Goal: Check status: Check status

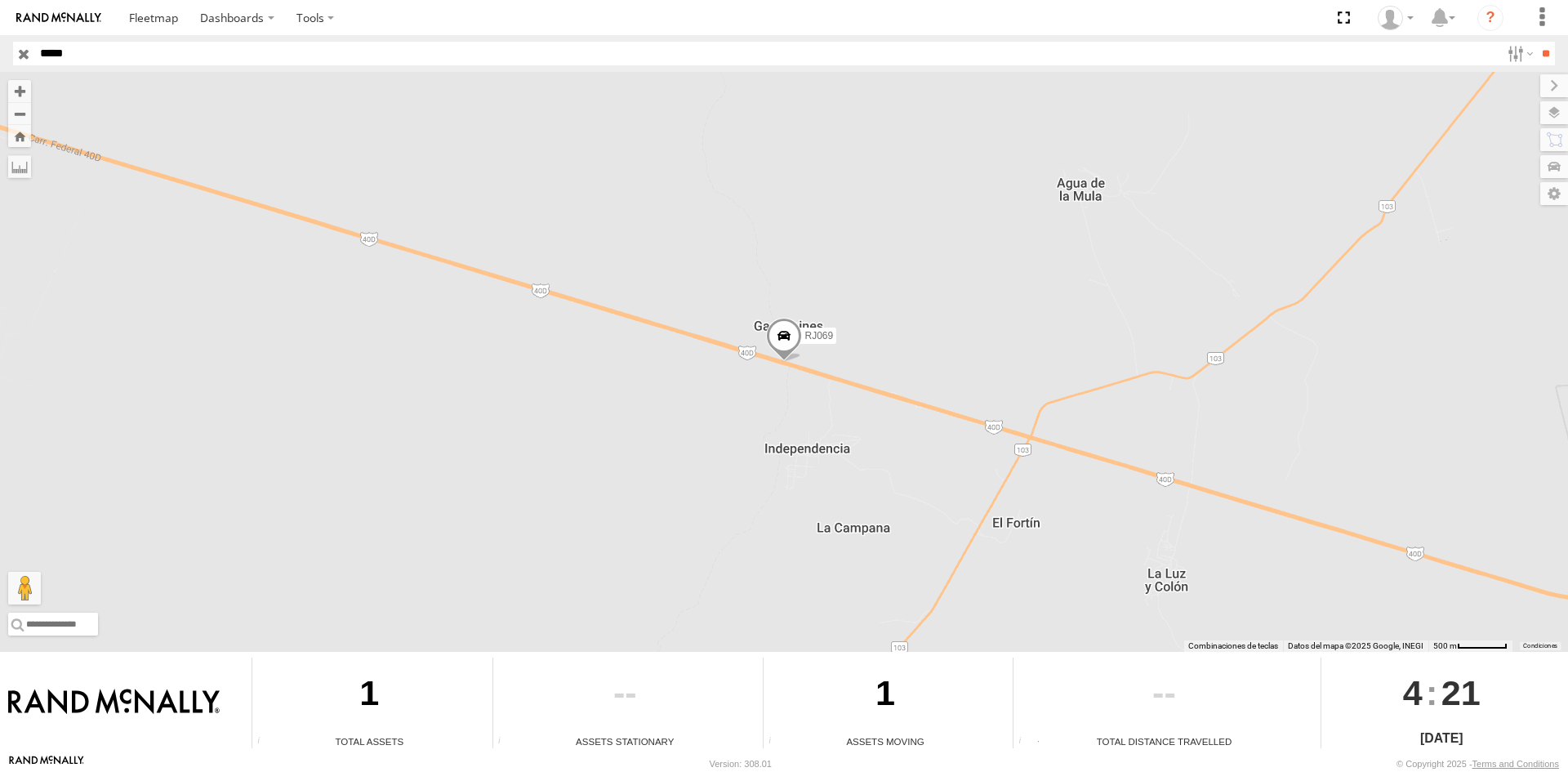
click at [784, 322] on span at bounding box center [784, 340] width 36 height 44
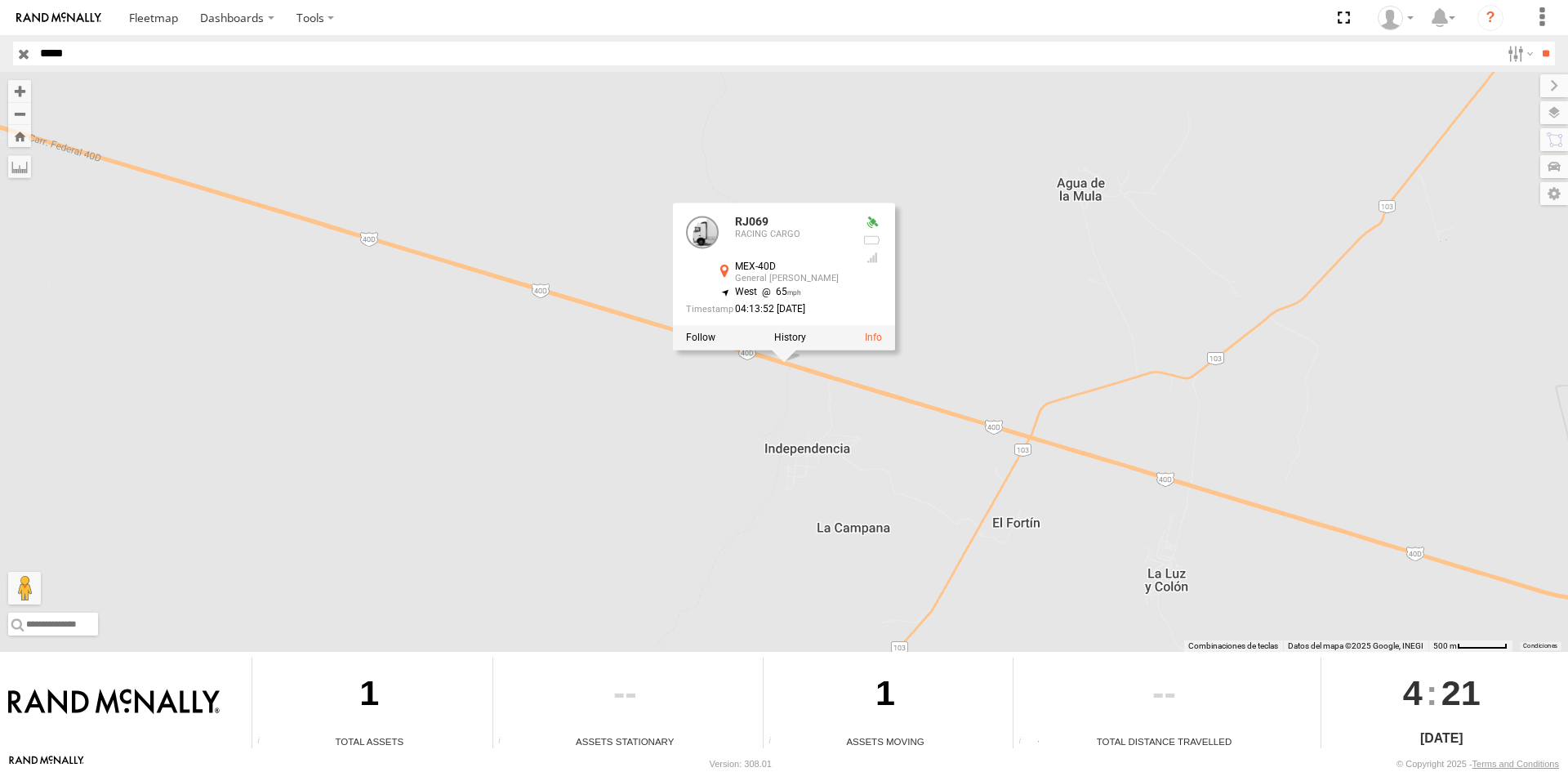
click at [974, 372] on div "RJ069 RJ069 RACING CARGO MEX-40D General Cepeda 25.47582 , -101.45698 West 65 0…" at bounding box center [784, 362] width 1568 height 580
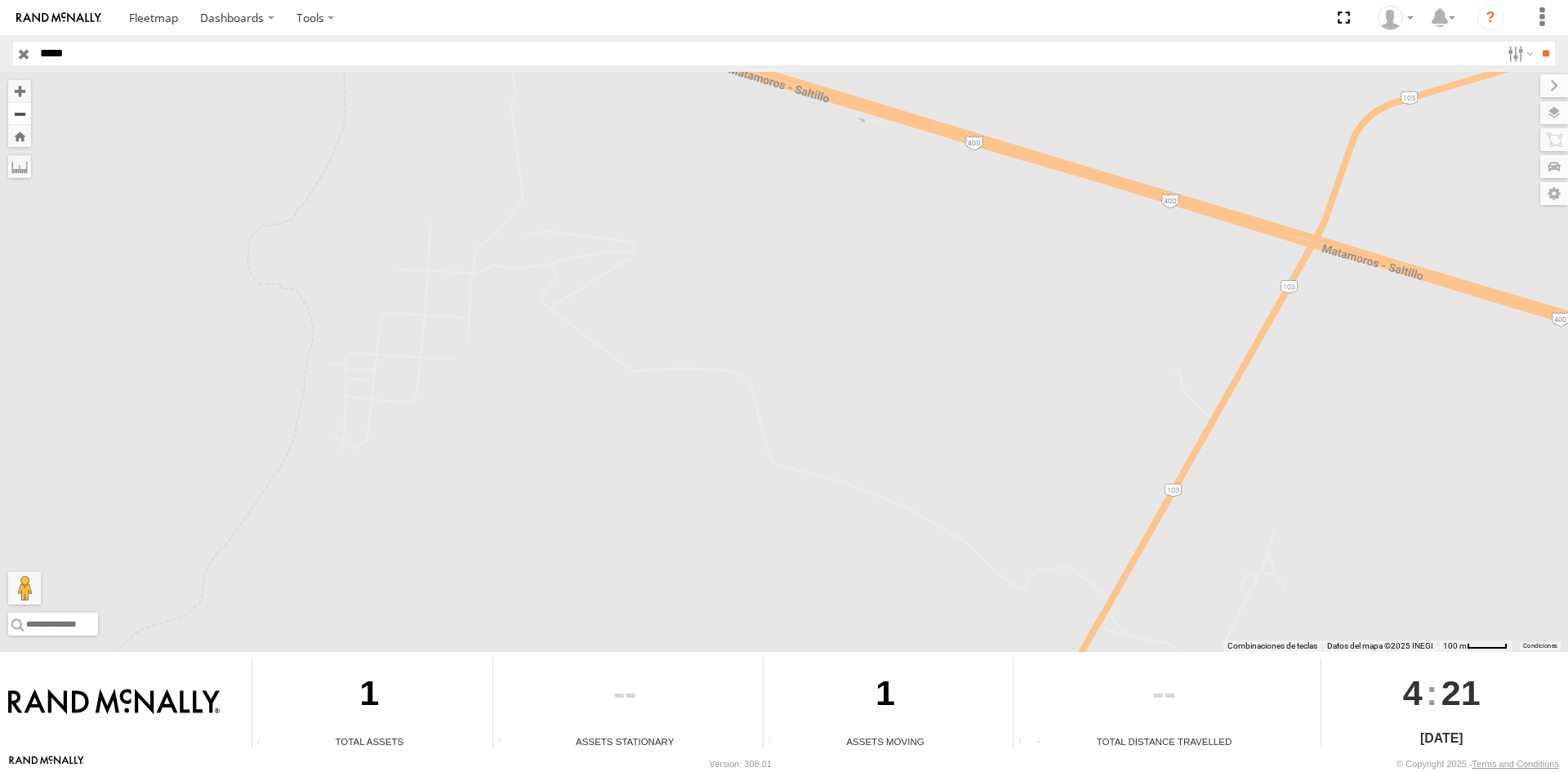
click at [21, 113] on button "Zoom out" at bounding box center [20, 113] width 23 height 23
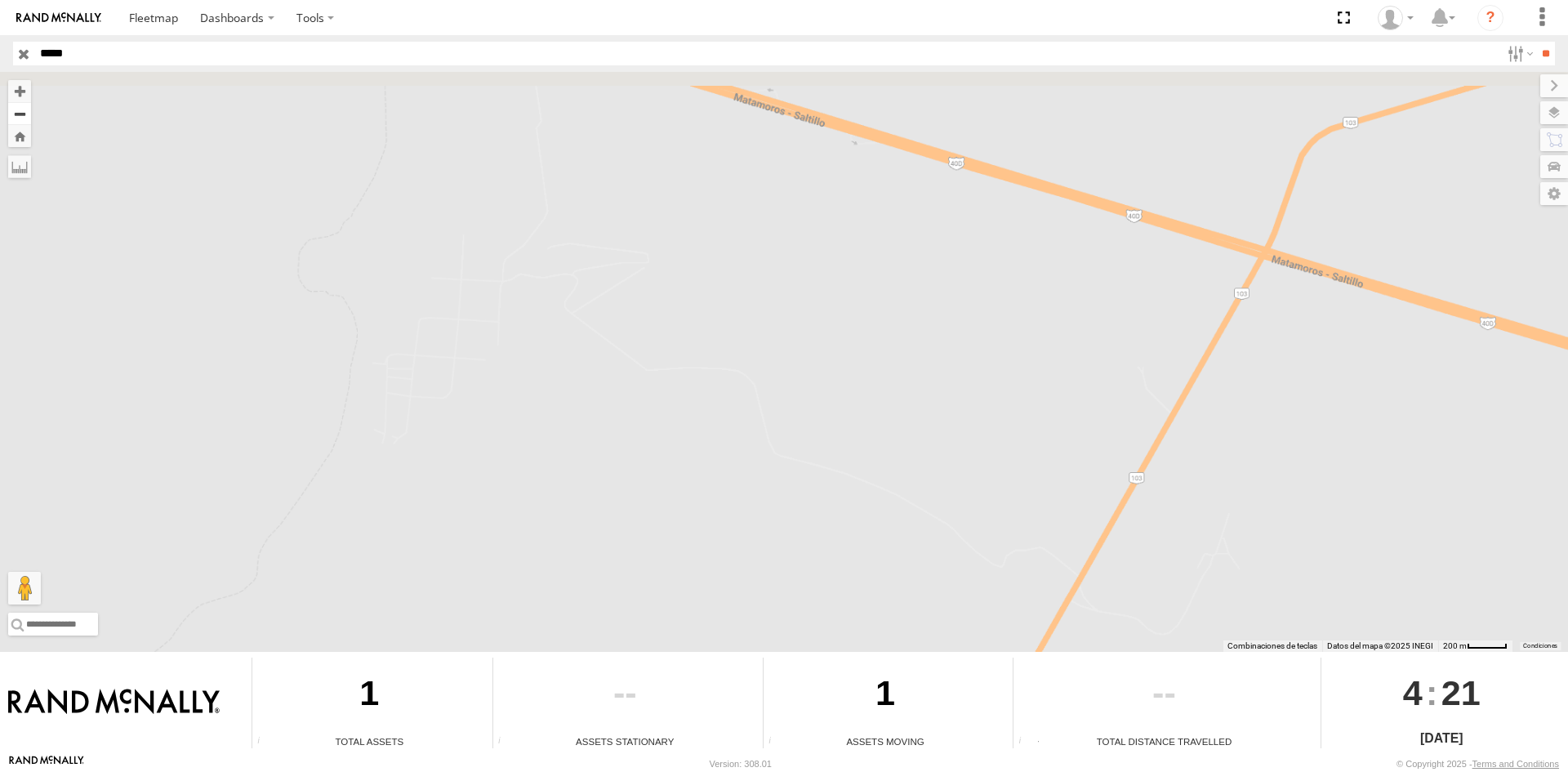
click at [20, 113] on button "Zoom out" at bounding box center [20, 113] width 23 height 23
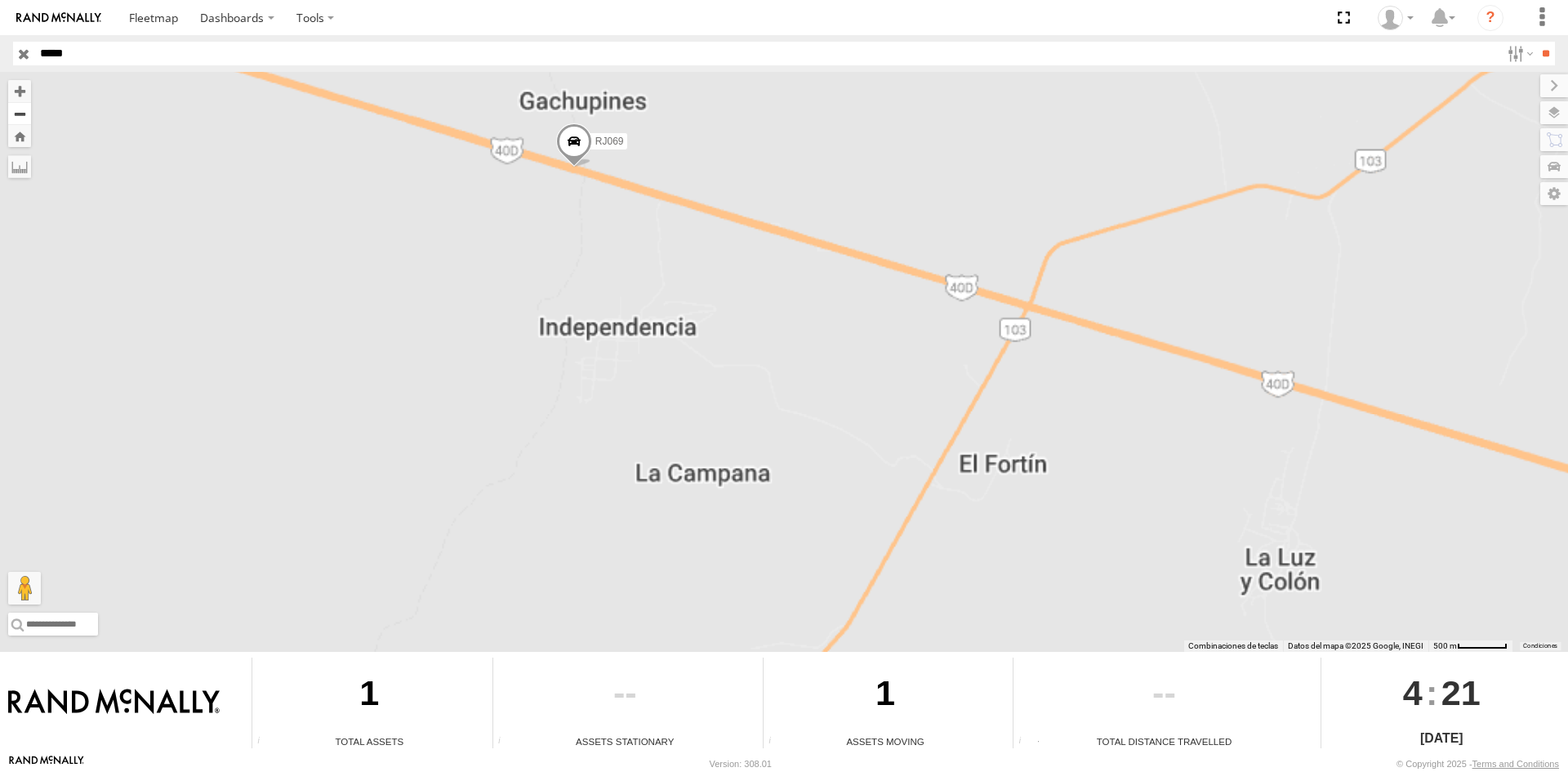
click at [20, 113] on button "Zoom out" at bounding box center [20, 113] width 23 height 23
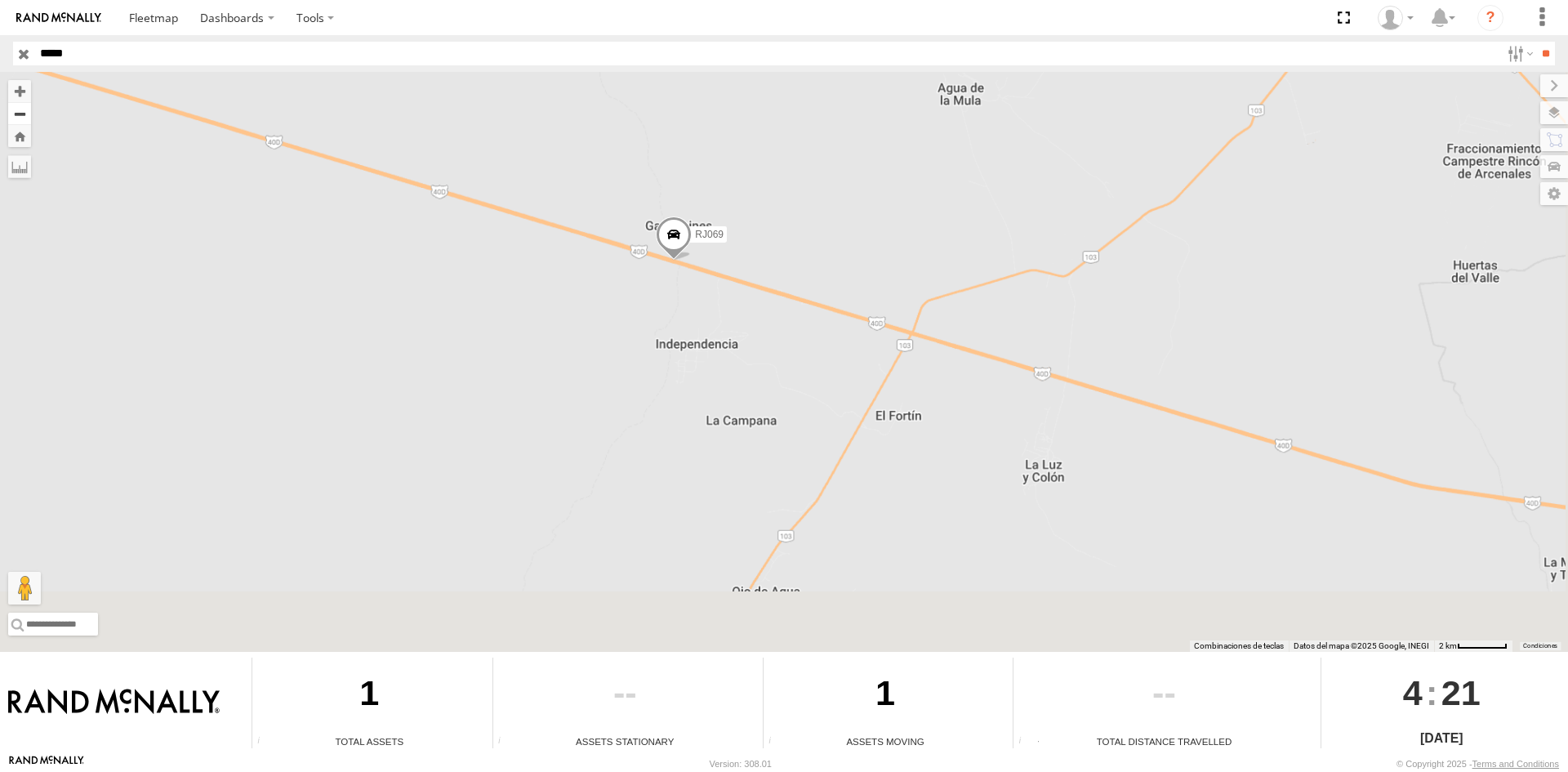
click at [20, 113] on button "Zoom out" at bounding box center [20, 113] width 23 height 23
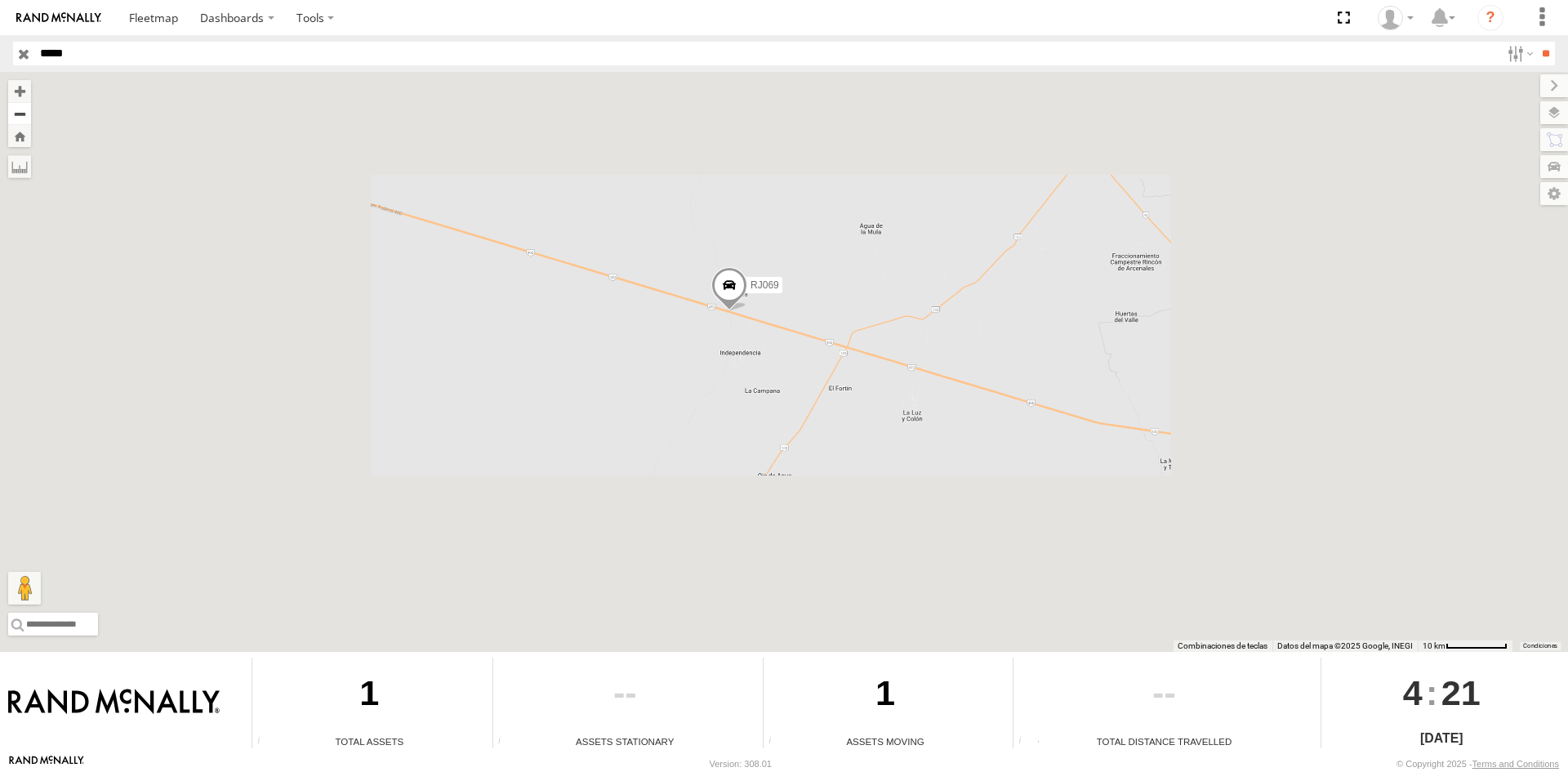
click at [20, 113] on button "Zoom out" at bounding box center [20, 113] width 23 height 23
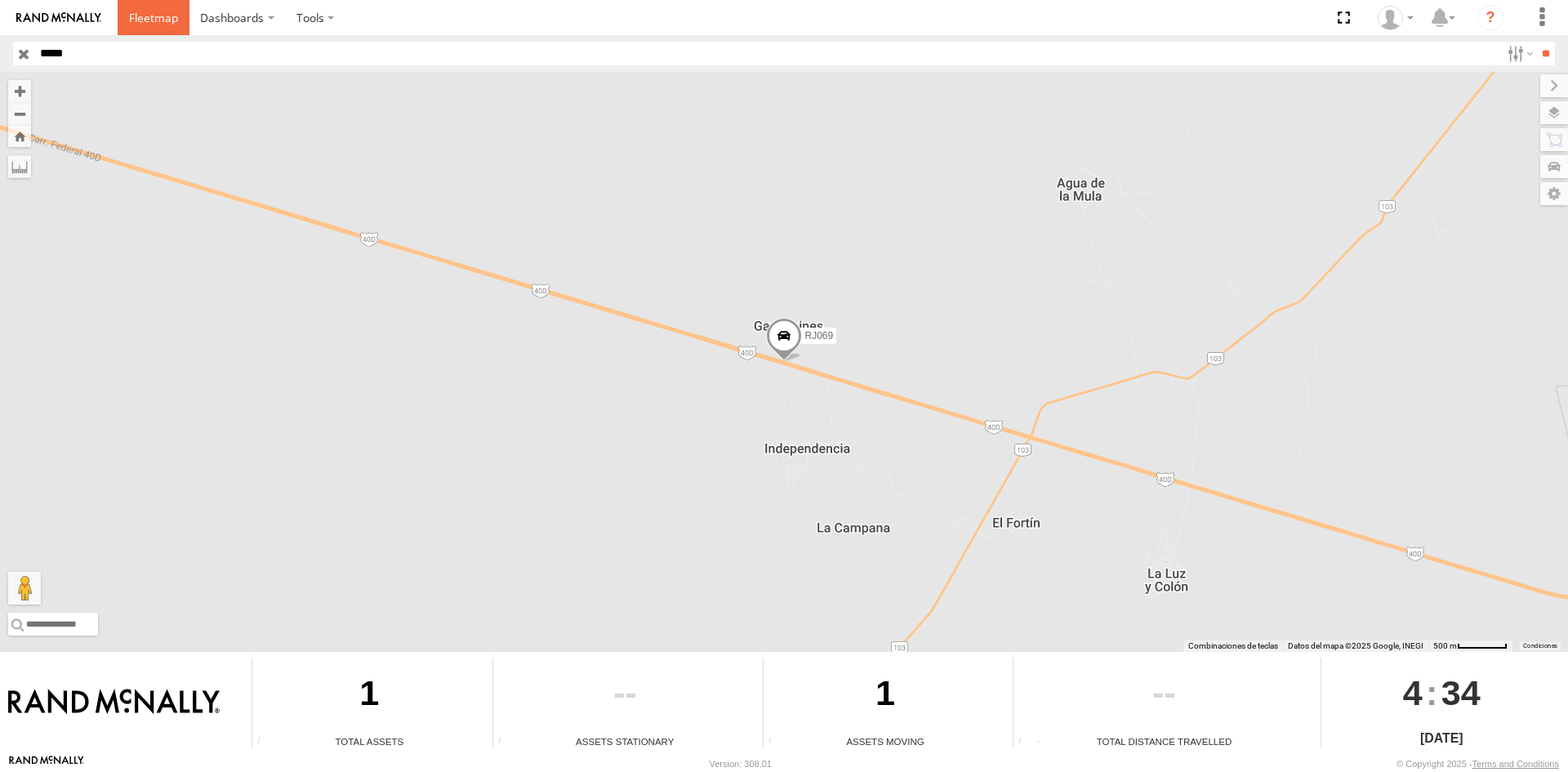
click at [162, 14] on span at bounding box center [154, 17] width 49 height 15
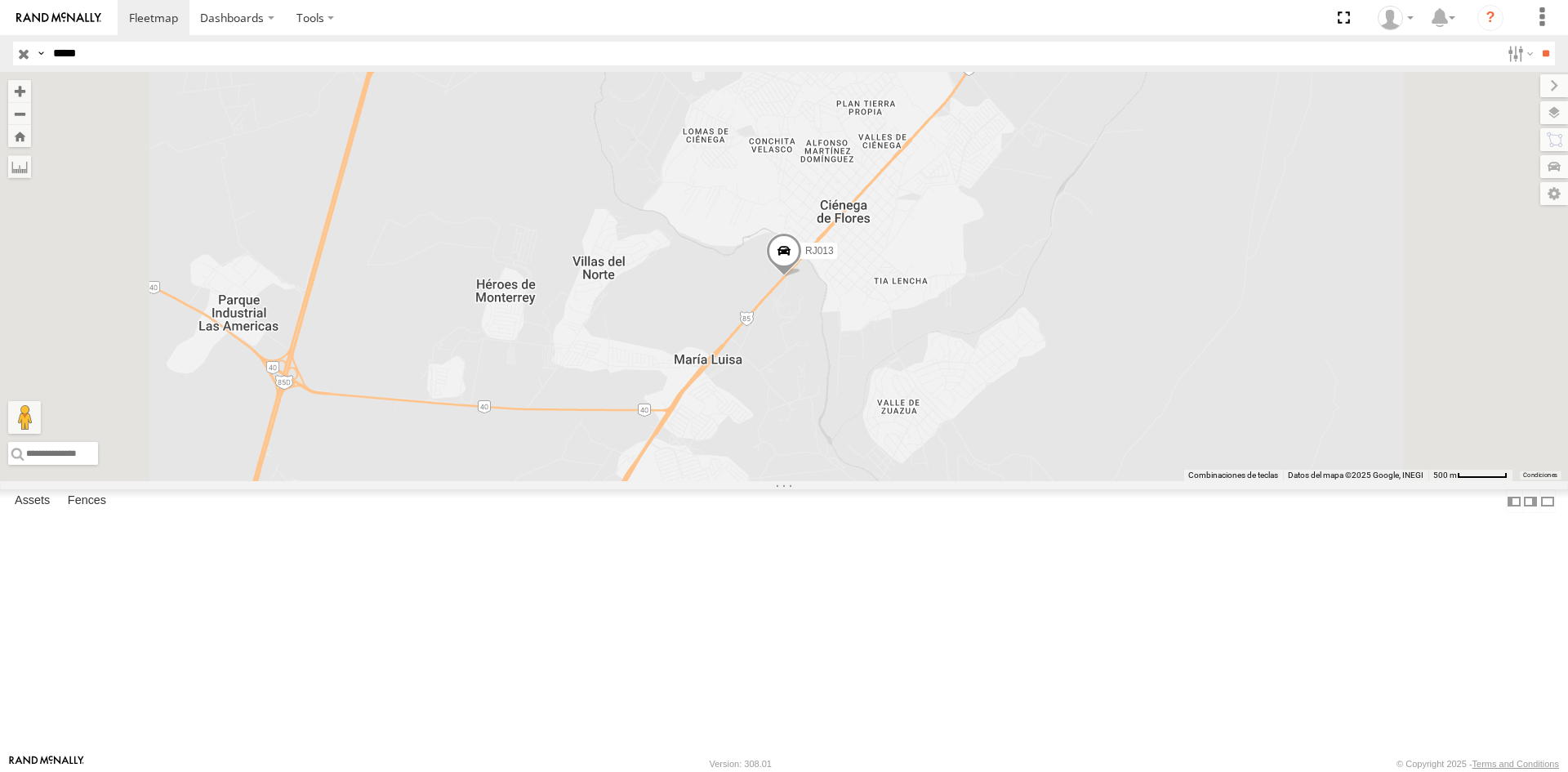
click at [26, 53] on input "button" at bounding box center [24, 53] width 21 height 24
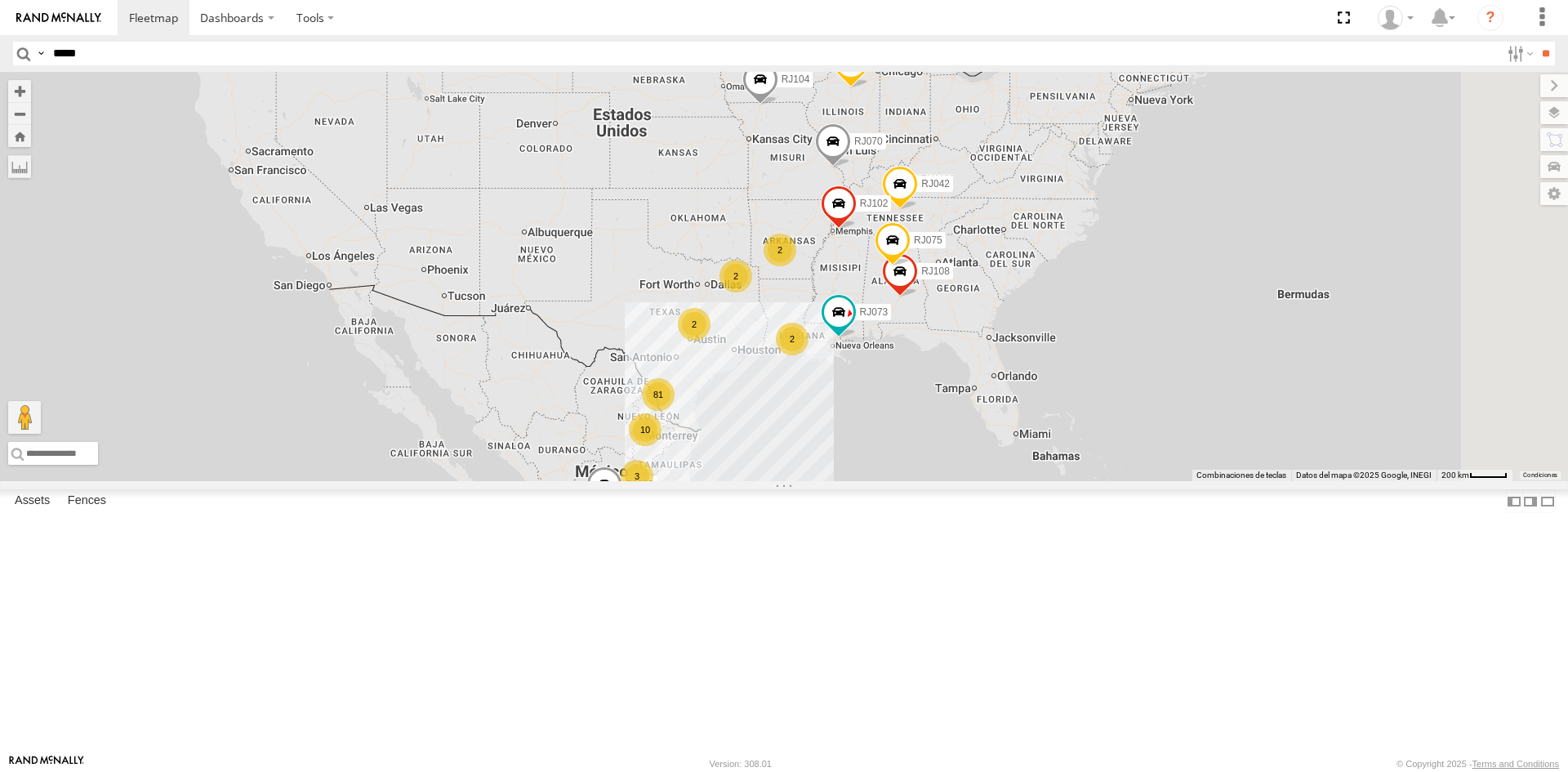
scroll to position [1490, 0]
drag, startPoint x: 402, startPoint y: 331, endPoint x: 402, endPoint y: 320, distance: 11.0
click at [0, 0] on div "RJ073 [PERSON_NAME] corp I-12 Slidell 30.30968 -89.75412 RJ045 RACING CARGO Lib…" at bounding box center [0, 0] width 0 height 0
